Goal: Task Accomplishment & Management: Use online tool/utility

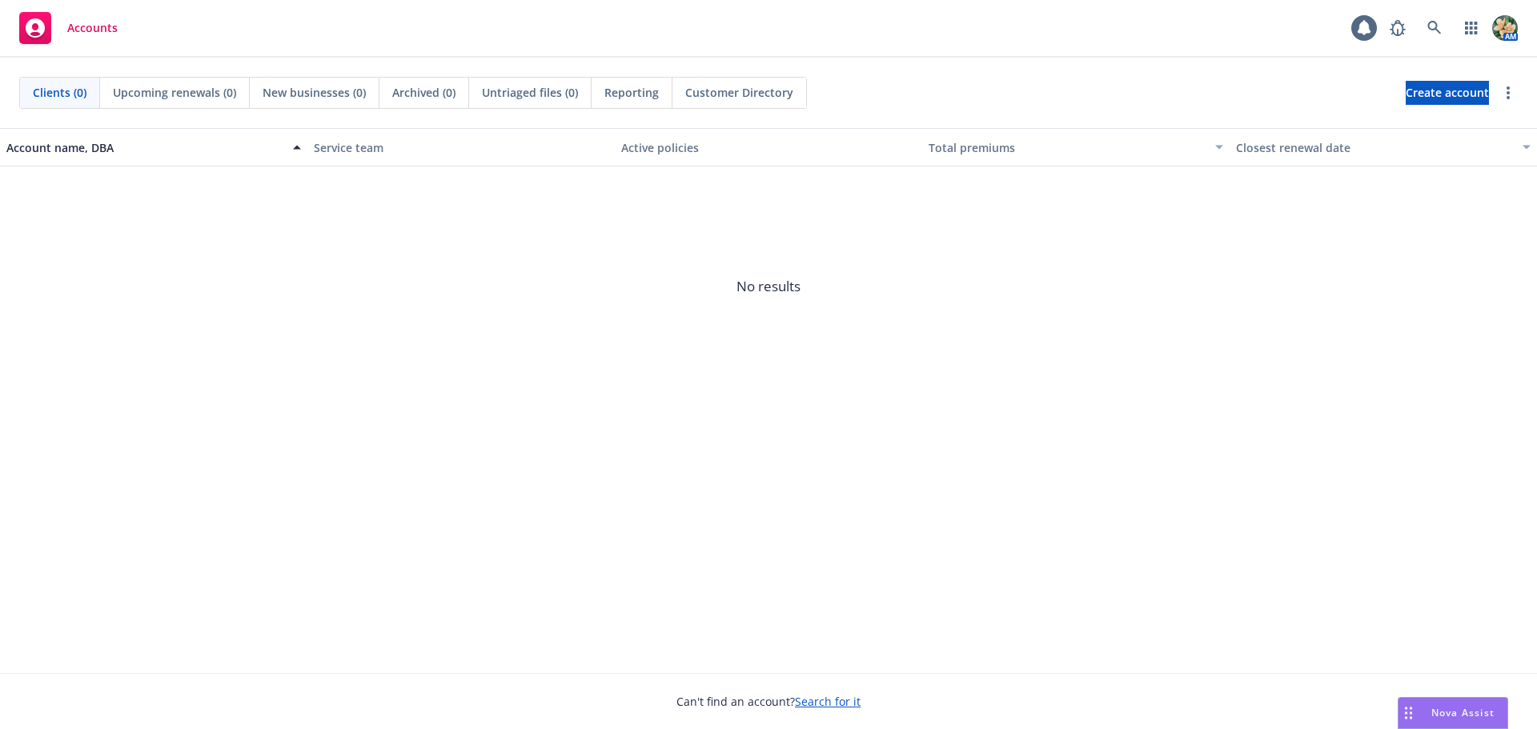
click at [1451, 708] on span "Nova Assist" at bounding box center [1463, 713] width 63 height 14
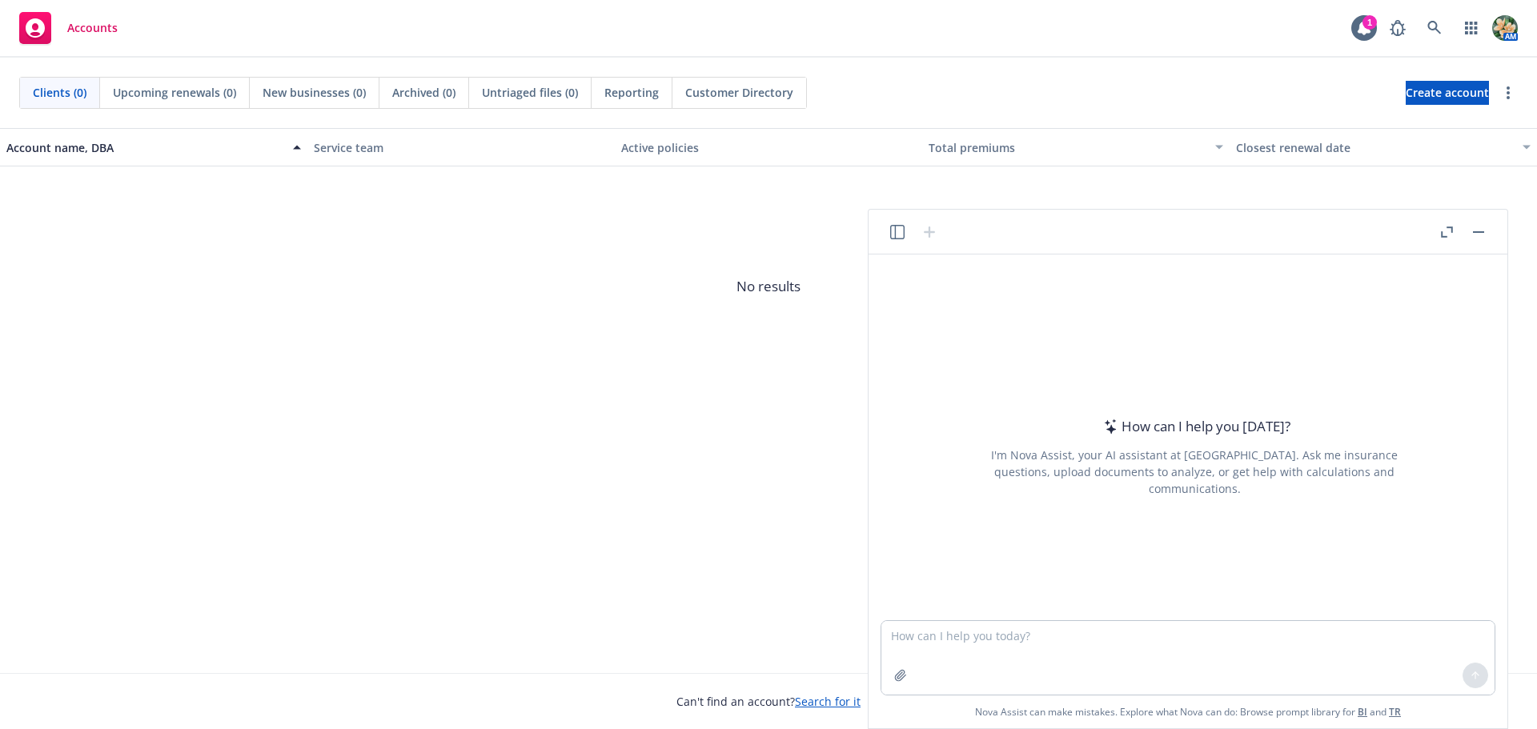
click at [891, 227] on icon "button" at bounding box center [897, 232] width 14 height 14
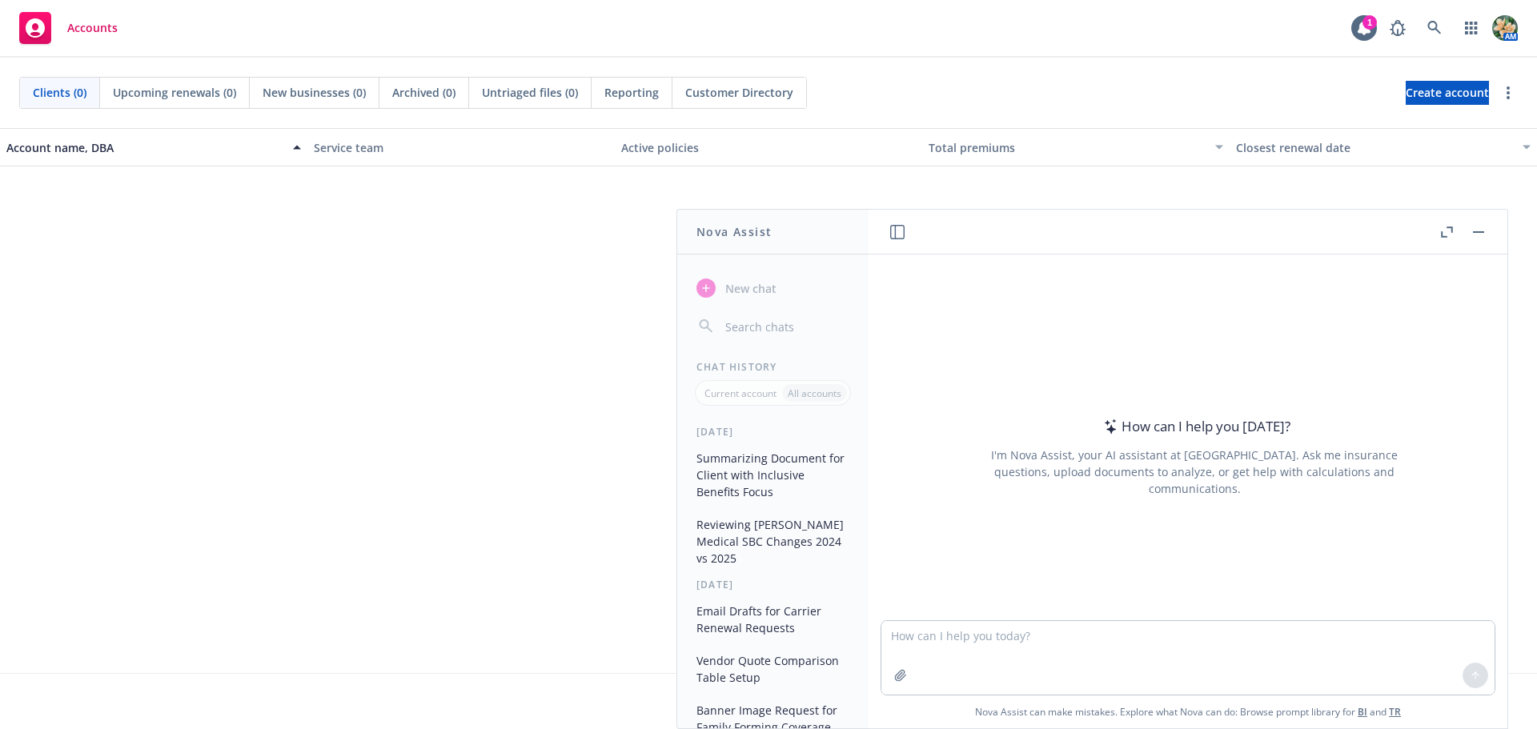
click at [758, 468] on button "Summarizing Document for Client with Inclusive Benefits Focus" at bounding box center [773, 475] width 166 height 60
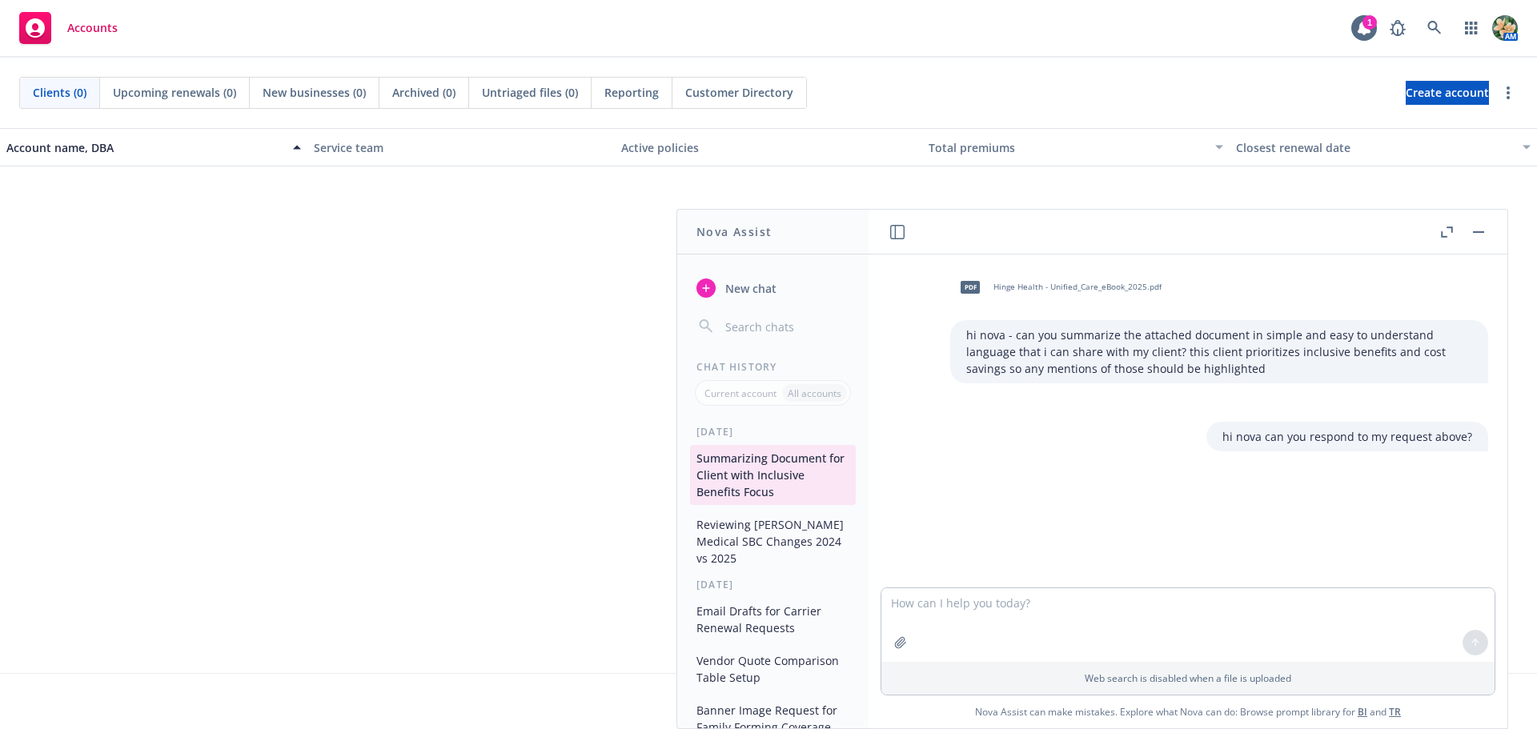
drag, startPoint x: 759, startPoint y: 468, endPoint x: 495, endPoint y: 421, distance: 268.3
click at [495, 421] on div "Account name, DBA Service team Active policies Total premiums Closest renewal d…" at bounding box center [768, 400] width 1537 height 545
